Goal: Transaction & Acquisition: Obtain resource

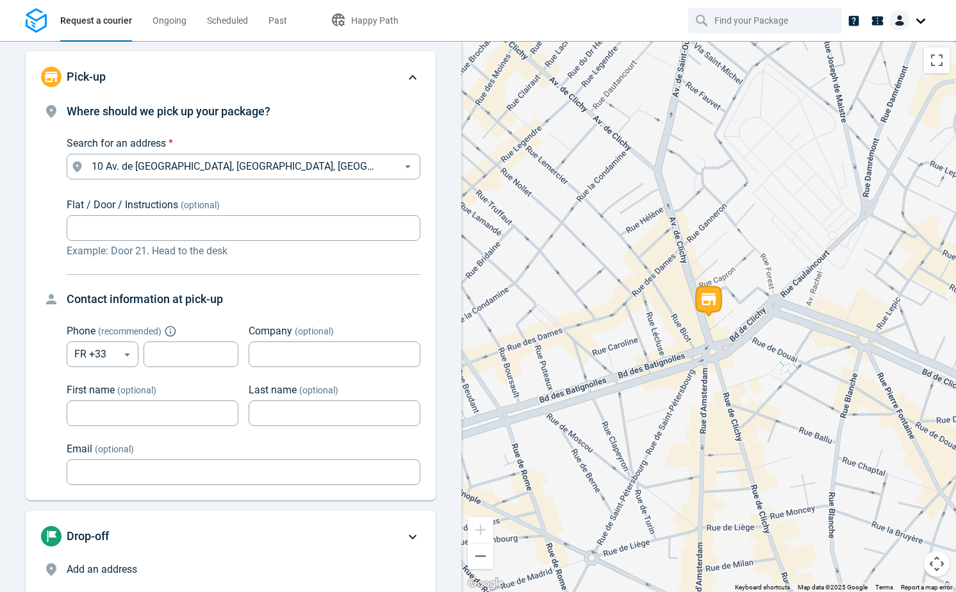
click at [921, 21] on div at bounding box center [909, 20] width 41 height 21
click at [390, 125] on div "Where should we pick up your package? Search for an address * [STREET_ADDRESS] …" at bounding box center [244, 181] width 354 height 156
click at [168, 31] on link "Ongoing" at bounding box center [169, 20] width 34 height 41
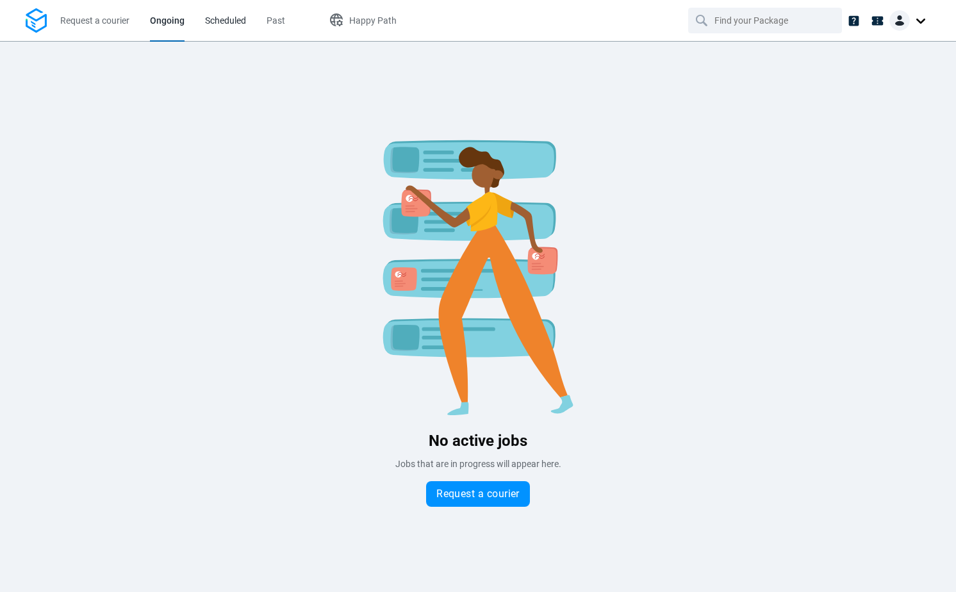
click at [220, 24] on span "Scheduled" at bounding box center [225, 20] width 41 height 10
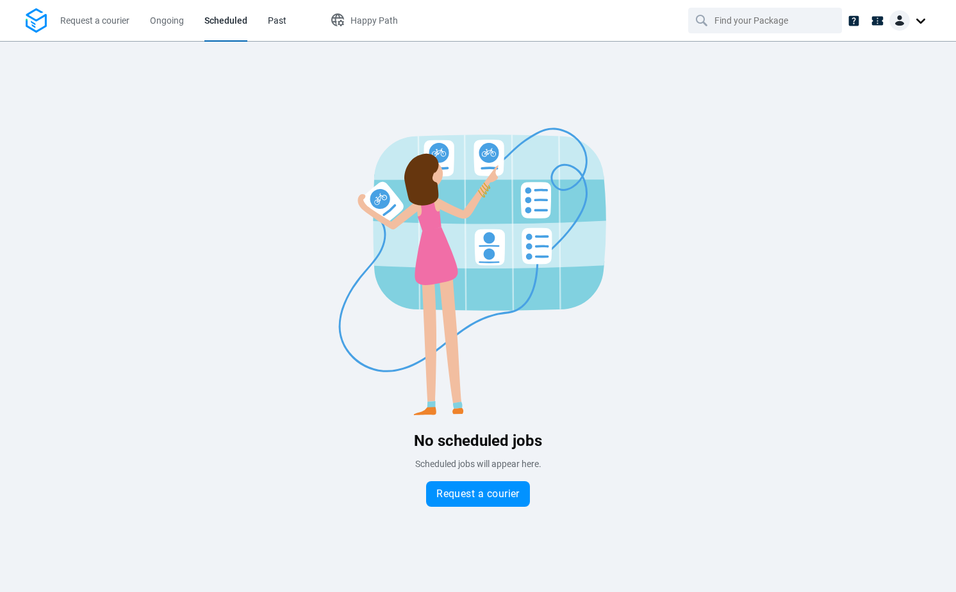
click at [274, 17] on span "Past" at bounding box center [277, 20] width 19 height 10
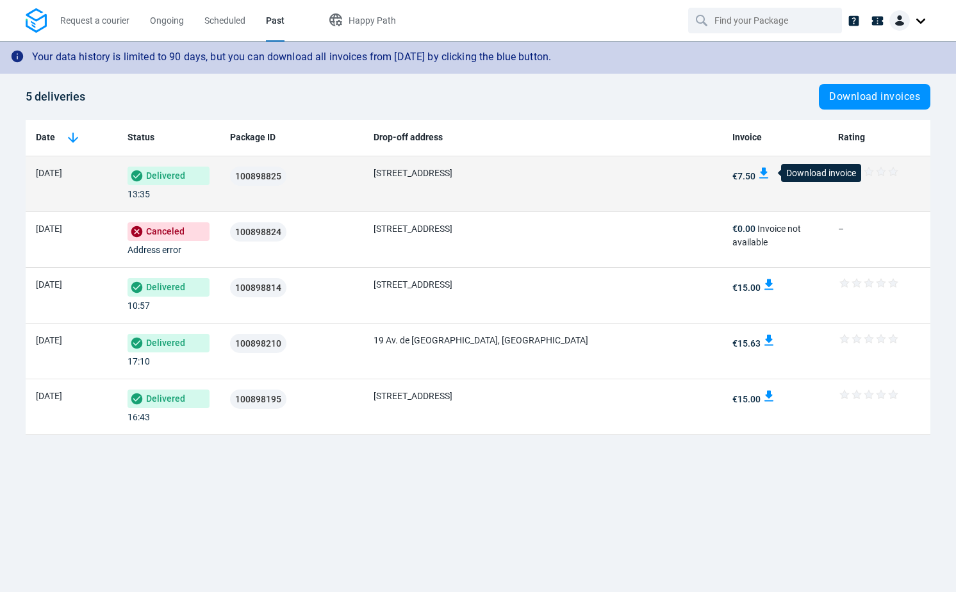
click at [766, 169] on img at bounding box center [763, 173] width 13 height 13
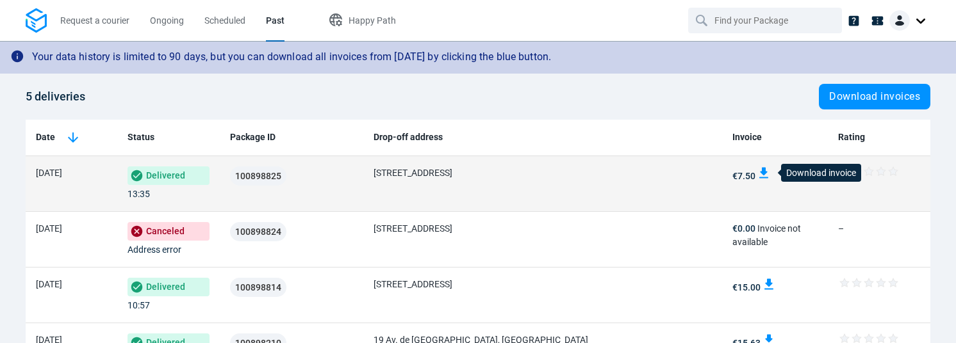
click at [769, 169] on img at bounding box center [763, 173] width 13 height 13
